Goal: Download file/media

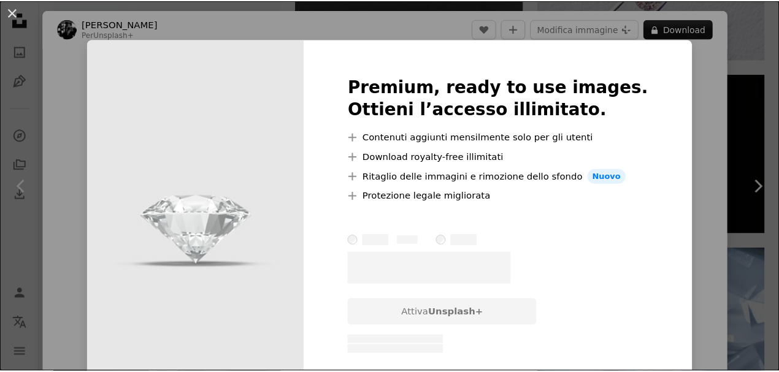
scroll to position [123, 0]
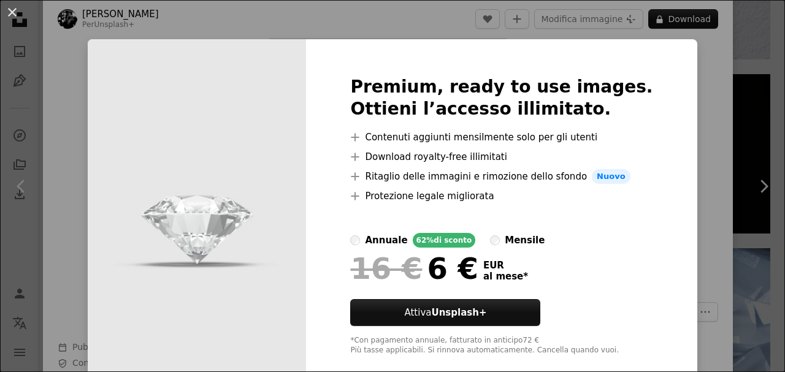
click at [659, 131] on div "Premium, ready to use images. Ottieni l’accesso illimitato. A plus sign Contenu…" at bounding box center [501, 215] width 391 height 353
click at [698, 135] on div "An X shape Premium, ready to use images. Ottieni l’accesso illimitato. A plus s…" at bounding box center [392, 186] width 785 height 372
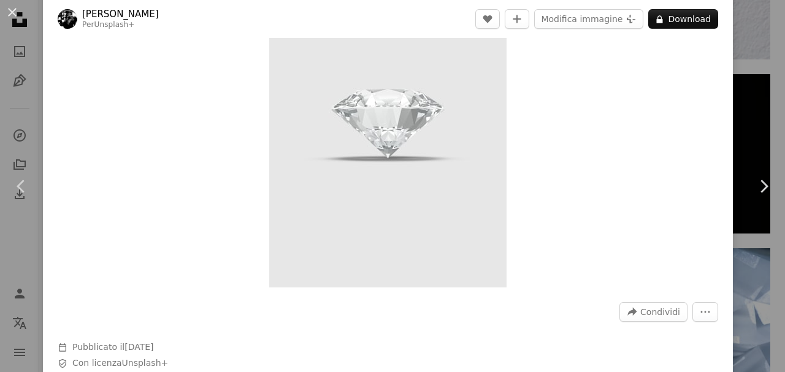
click at [731, 68] on div "An X shape Chevron left Chevron right [PERSON_NAME] Per Unsplash+ A heart A plu…" at bounding box center [392, 186] width 785 height 372
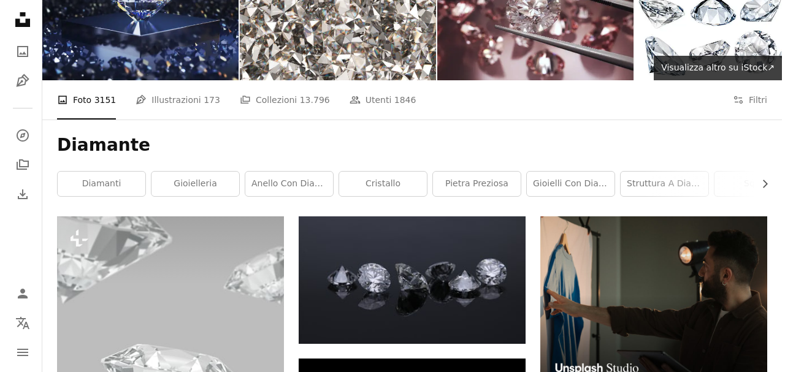
scroll to position [123, 0]
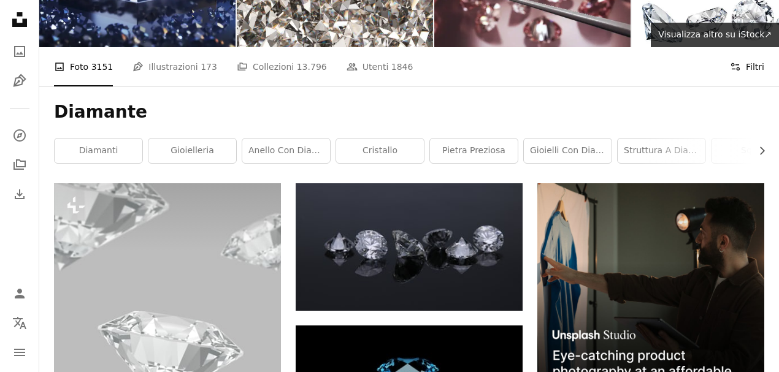
click at [750, 66] on button "Filters Filtri" at bounding box center [747, 66] width 34 height 39
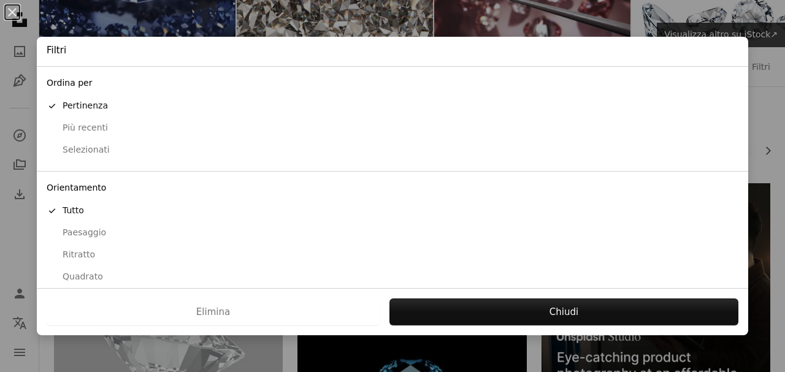
scroll to position [112, 0]
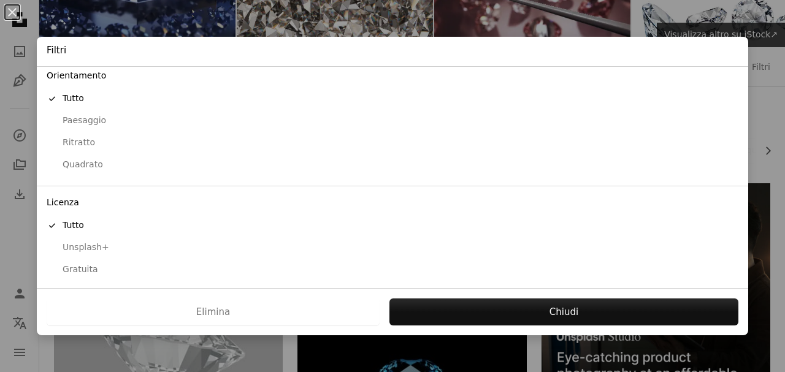
click at [76, 271] on div "Gratuita" at bounding box center [393, 270] width 692 height 12
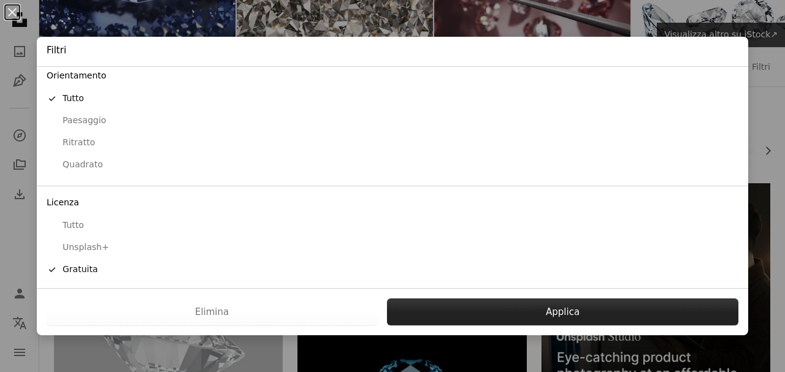
click at [439, 320] on button "Applica" at bounding box center [562, 312] width 351 height 27
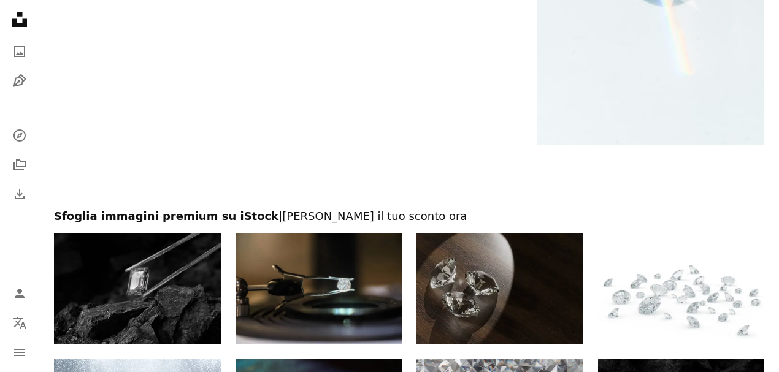
scroll to position [1504, 0]
